Goal: Transaction & Acquisition: Purchase product/service

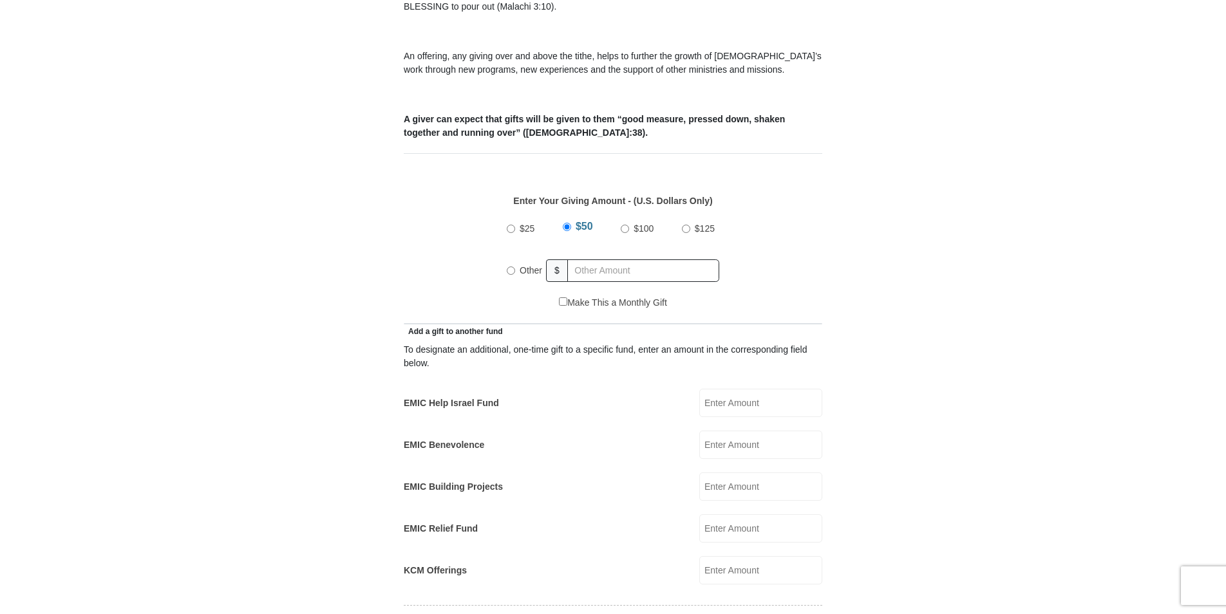
scroll to position [451, 0]
click at [510, 266] on input "Other" at bounding box center [511, 270] width 8 height 8
radio input "true"
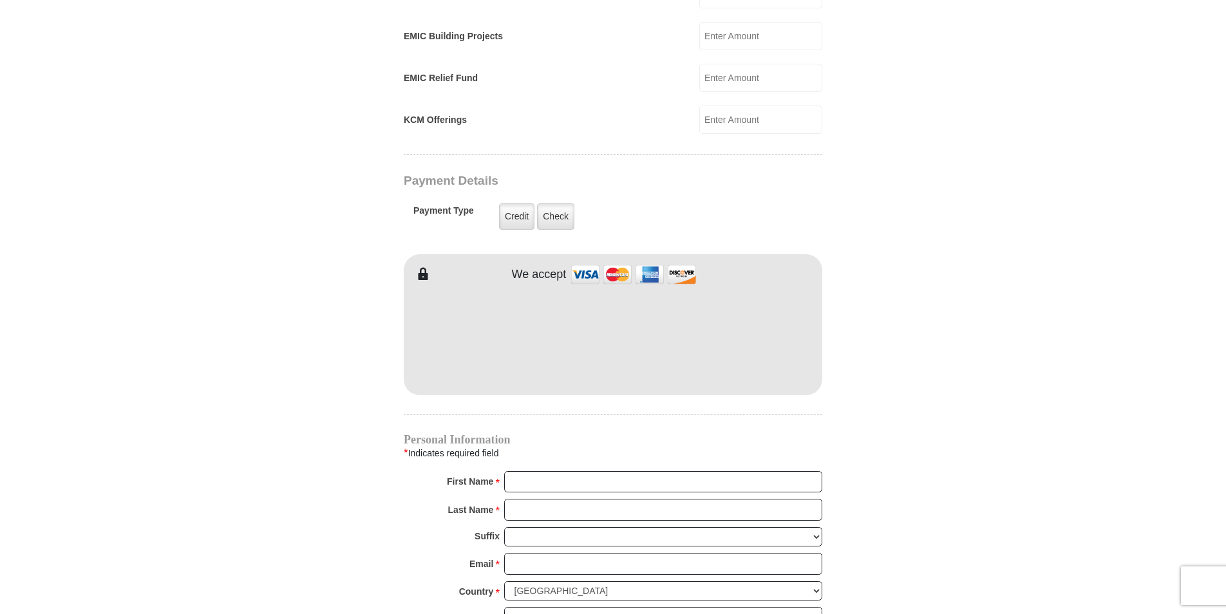
scroll to position [901, 0]
type input "1886.30"
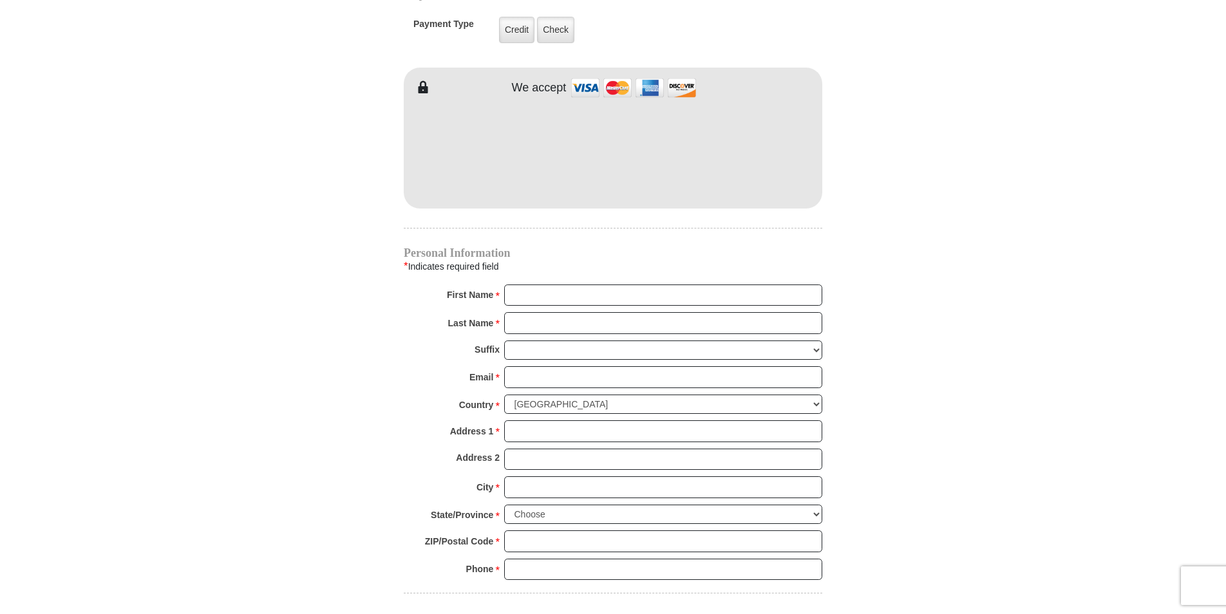
scroll to position [1094, 0]
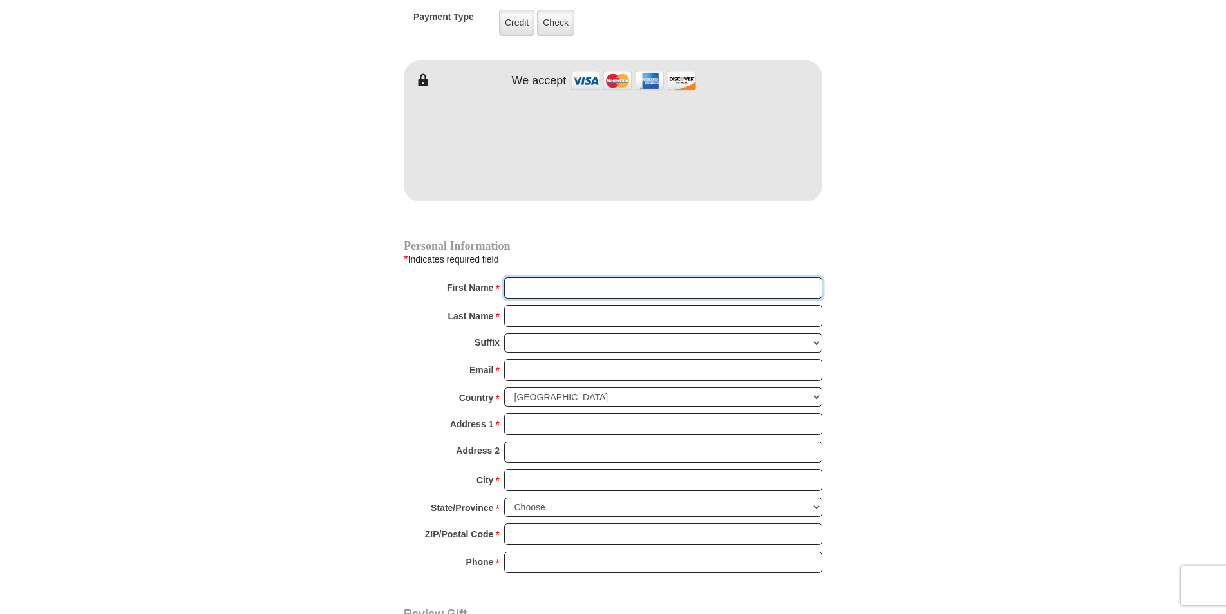
click at [637, 277] on input "First Name *" at bounding box center [663, 288] width 318 height 22
type input "[PERSON_NAME]"
type input "[EMAIL_ADDRESS][DOMAIN_NAME]"
type input "[STREET_ADDRESS]"
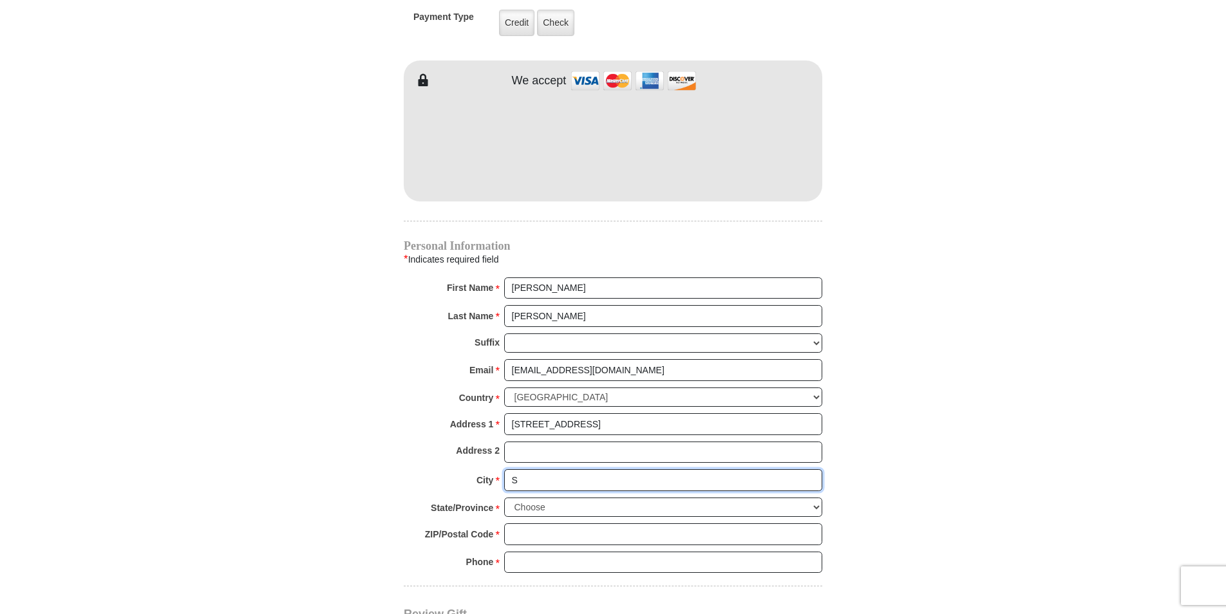
type input "Saginaw"
select select "[GEOGRAPHIC_DATA]"
type input "76179"
click at [1029, 366] on body "Eagle Mountain International Church Online Giving Because of gifts like yours, …" at bounding box center [613, 74] width 1226 height 2336
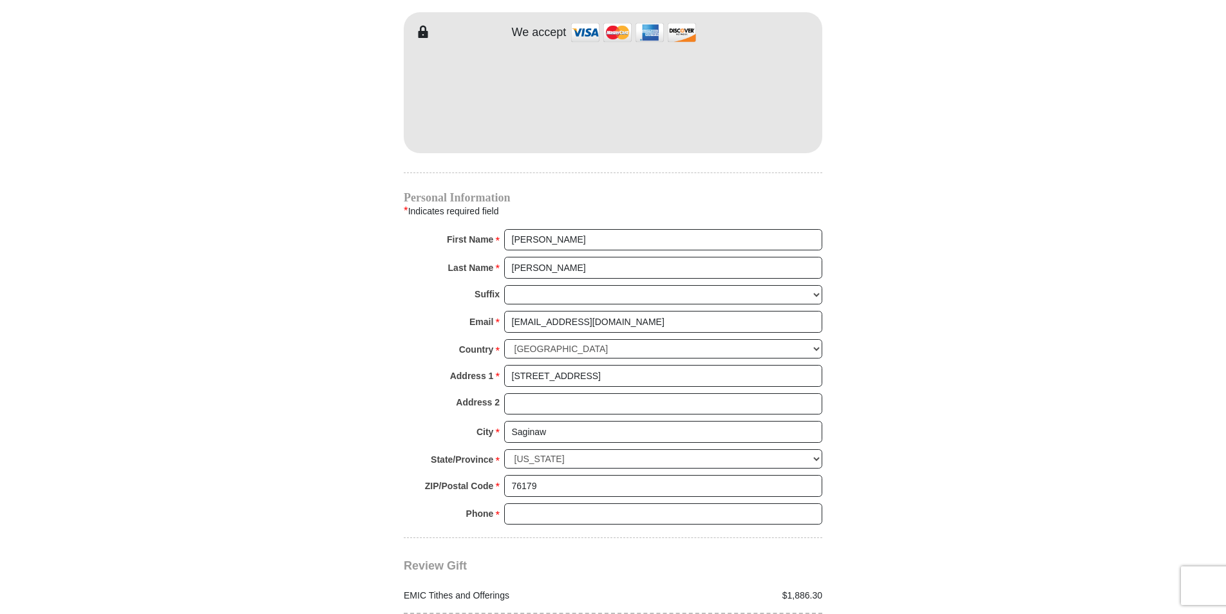
scroll to position [1223, 0]
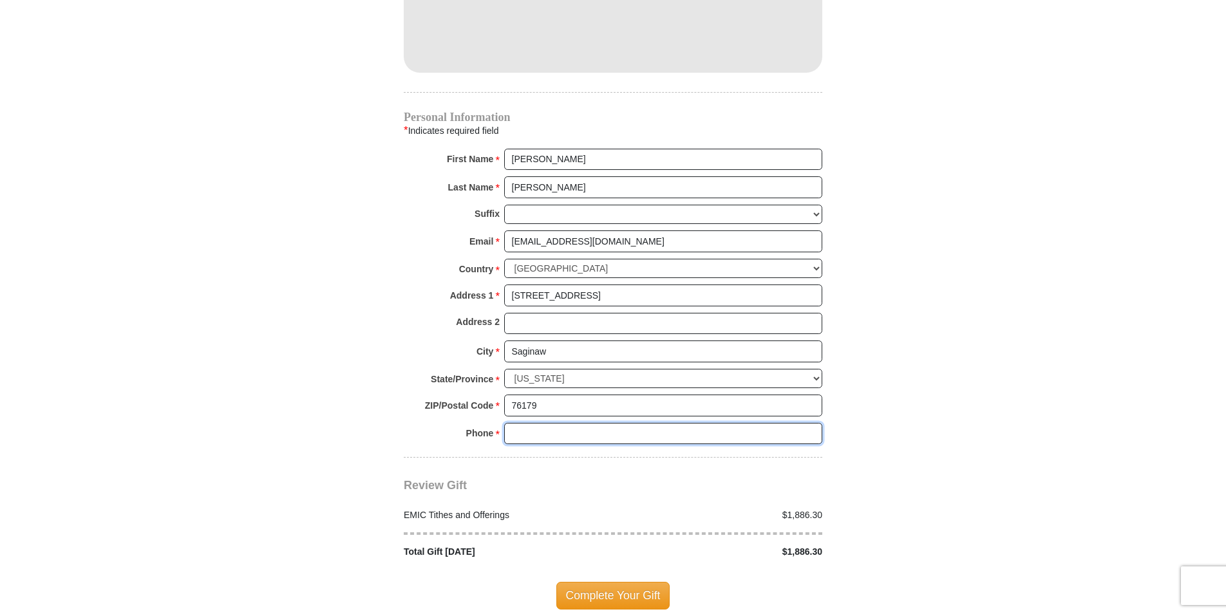
click at [601, 423] on input "Phone * *" at bounding box center [663, 434] width 318 height 22
type input "7"
type input "8179652263"
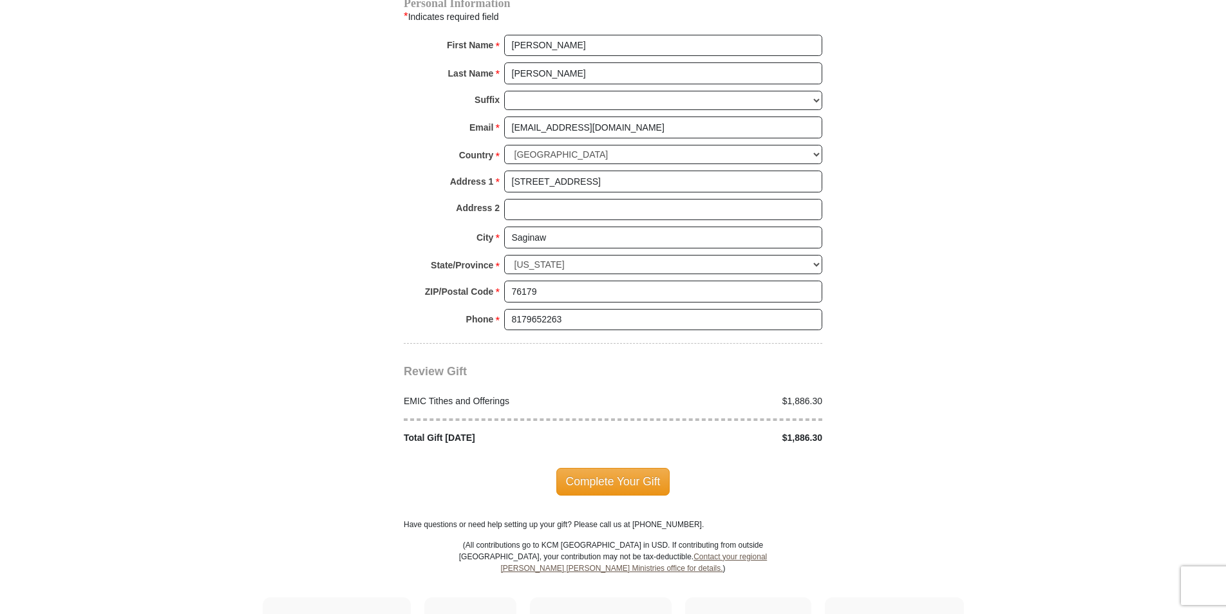
scroll to position [1352, 0]
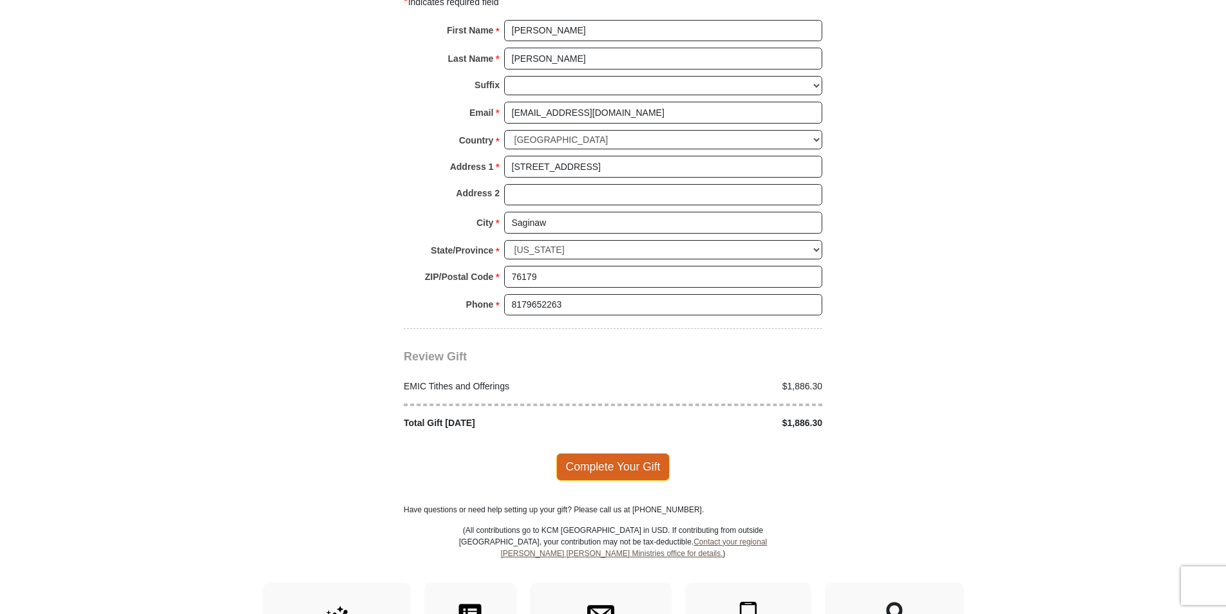
click at [601, 453] on span "Complete Your Gift" at bounding box center [613, 466] width 114 height 27
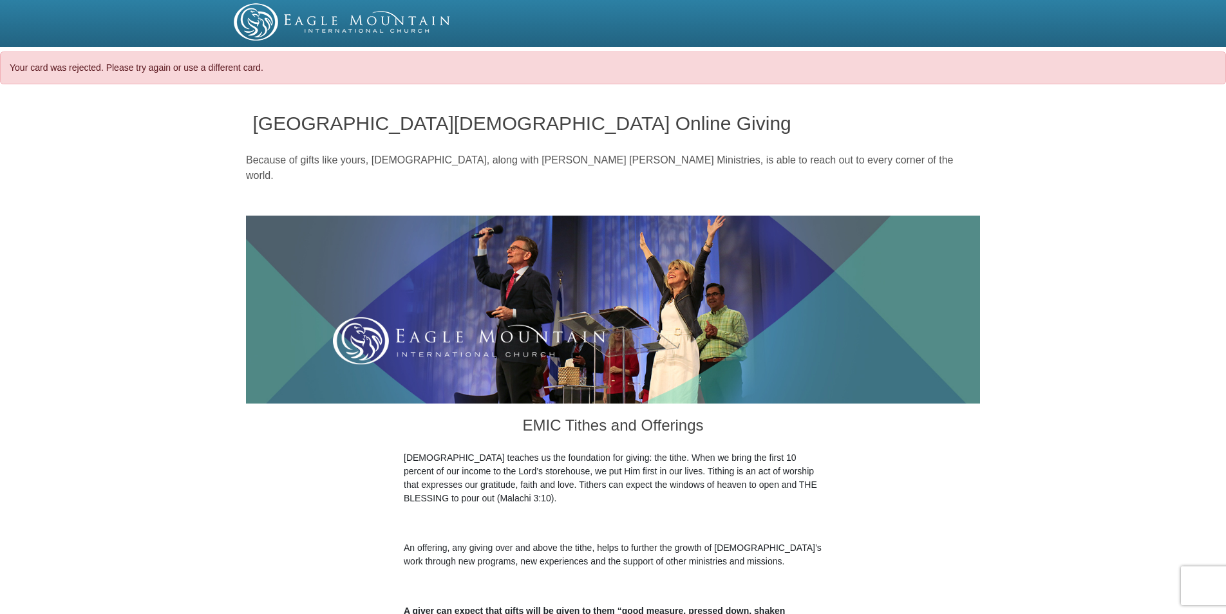
select select "[GEOGRAPHIC_DATA]"
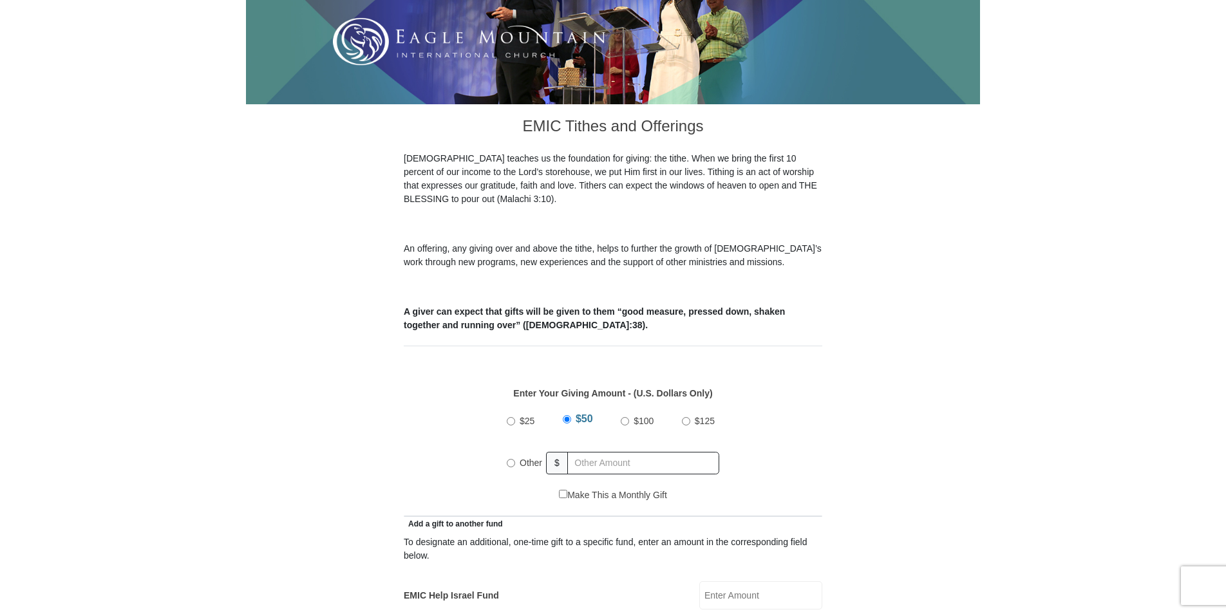
scroll to position [515, 0]
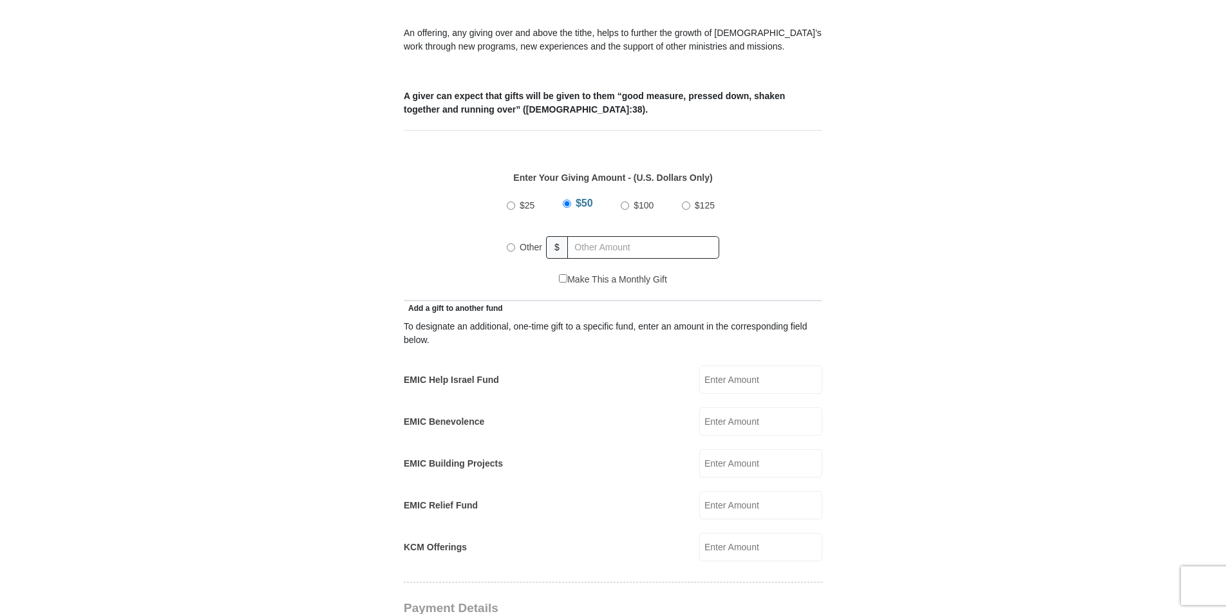
click at [512, 243] on input "Other" at bounding box center [511, 247] width 8 height 8
radio input "true"
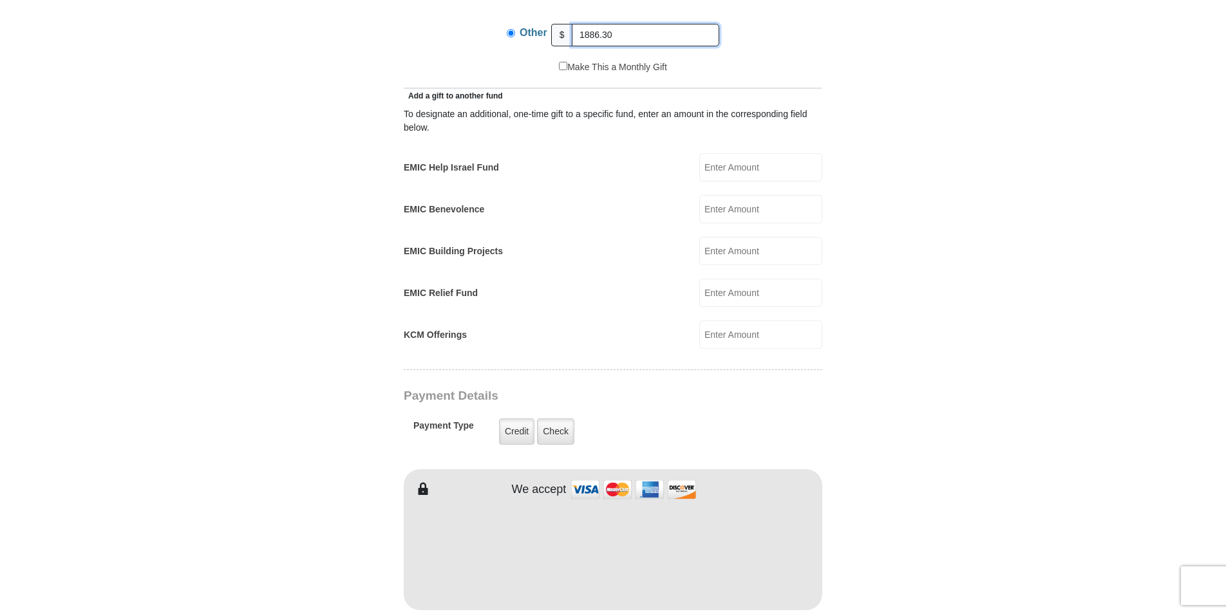
scroll to position [837, 0]
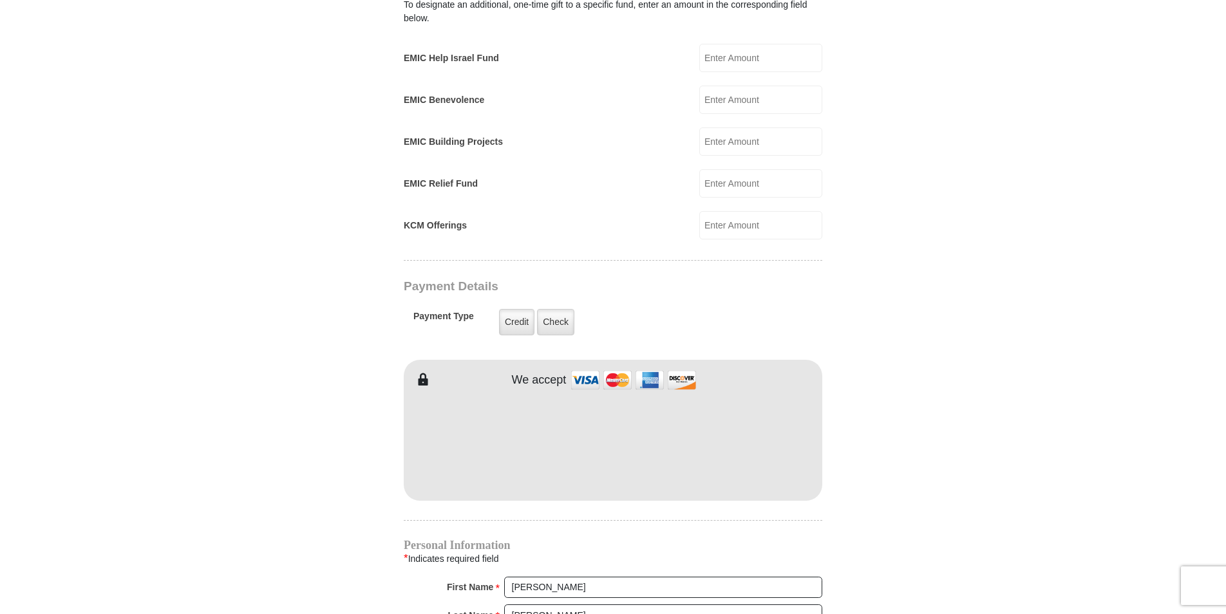
type input "1886.30"
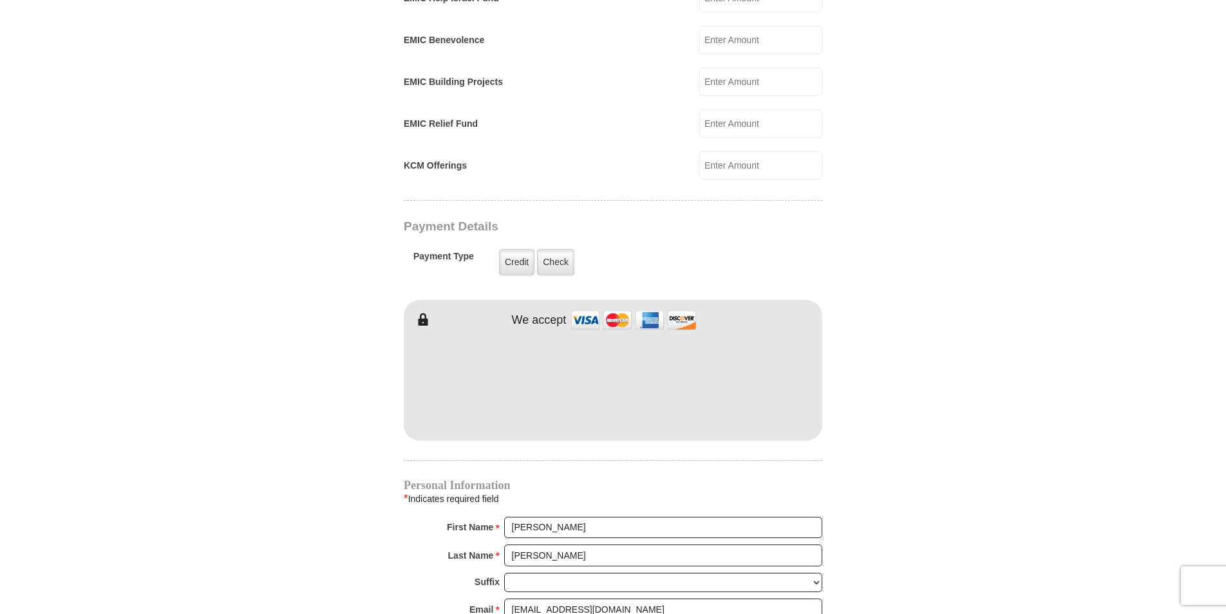
scroll to position [965, 0]
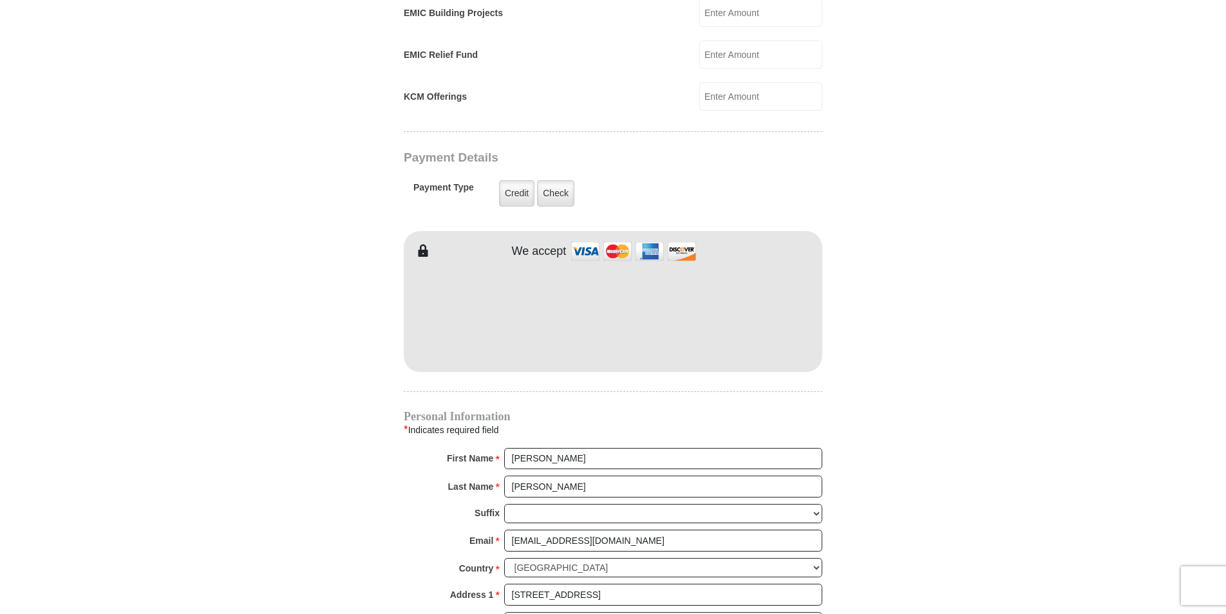
click at [1134, 274] on body "Your card was rejected. Please try again or use a different card. [GEOGRAPHIC_D…" at bounding box center [613, 224] width 1226 height 2378
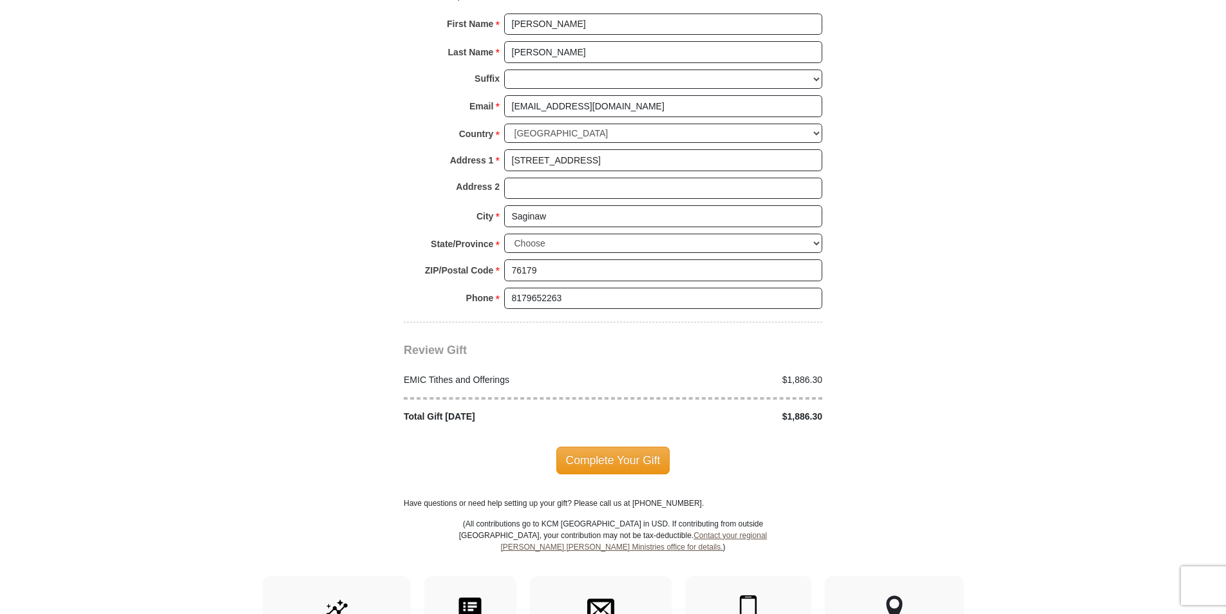
scroll to position [1416, 0]
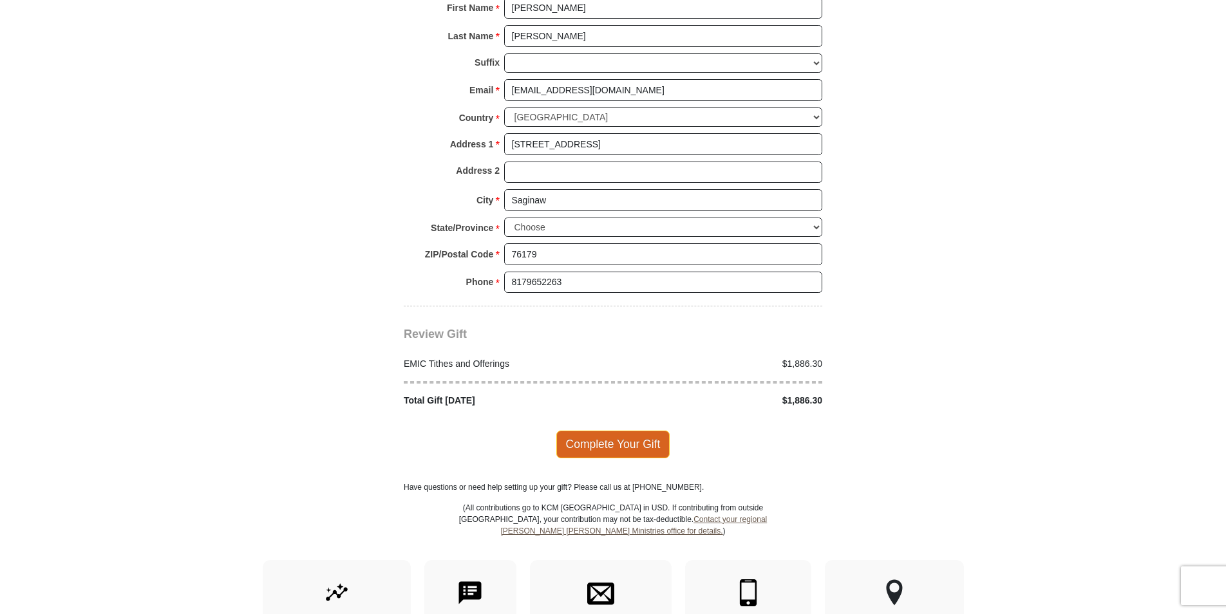
click at [623, 431] on span "Complete Your Gift" at bounding box center [613, 444] width 114 height 27
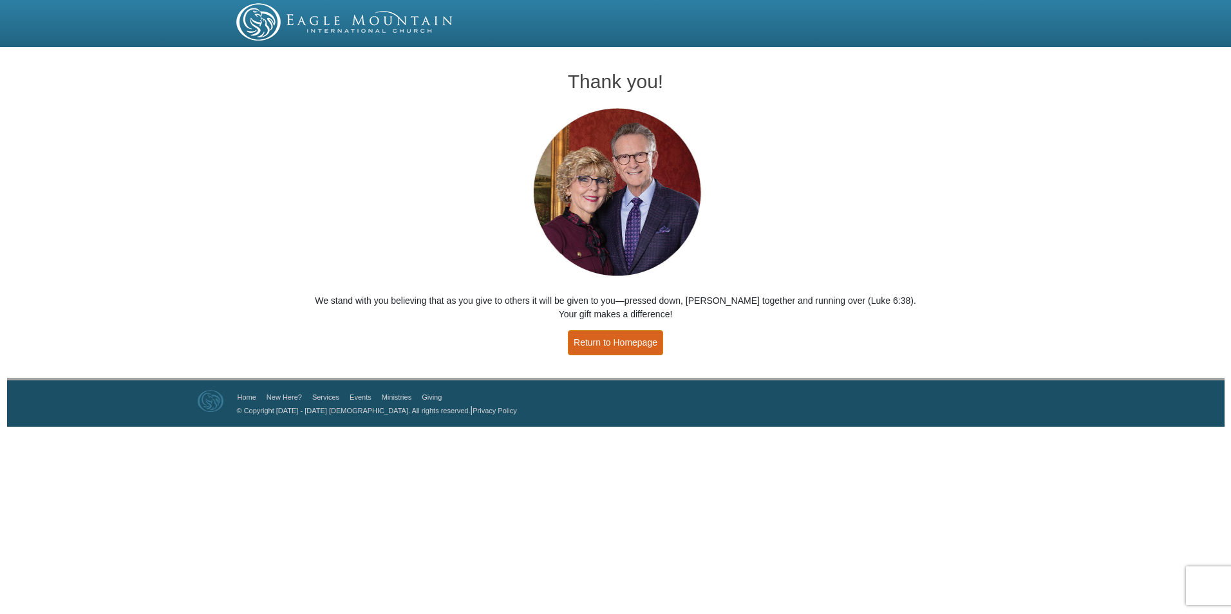
click at [631, 339] on link "Return to Homepage" at bounding box center [615, 342] width 95 height 25
